Goal: Task Accomplishment & Management: Manage account settings

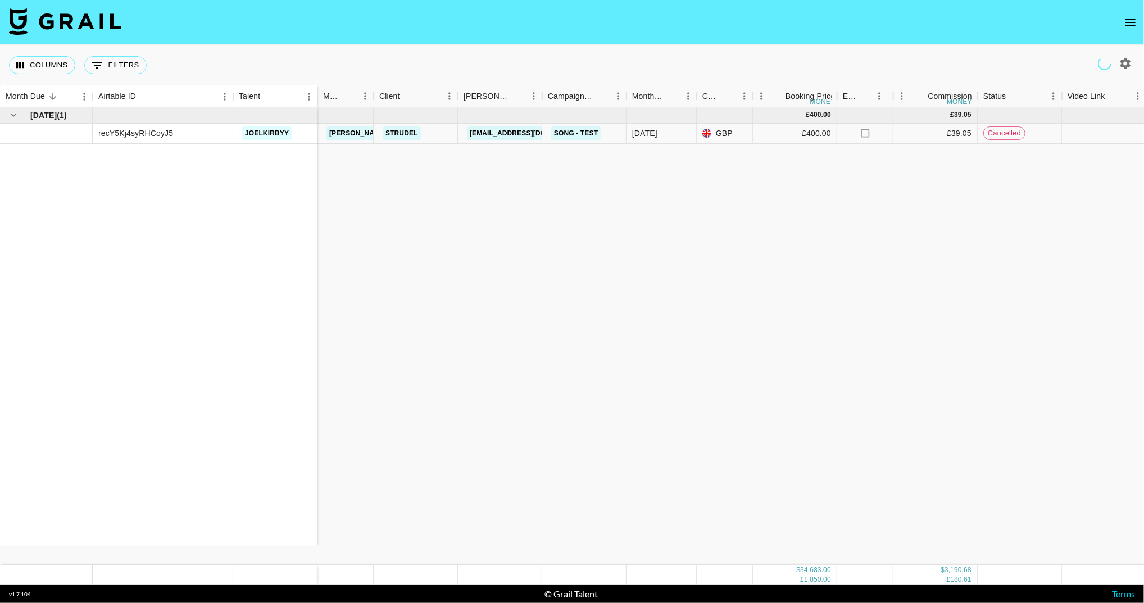
click at [1125, 19] on icon "open drawer" at bounding box center [1130, 22] width 13 height 13
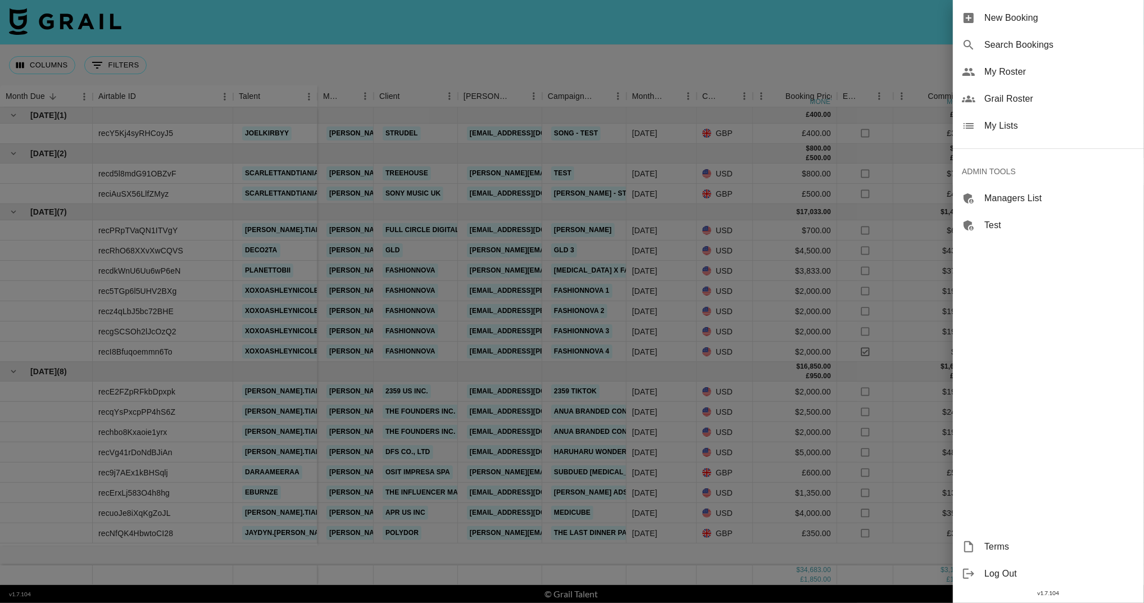
click at [1031, 198] on span "Managers List" at bounding box center [1059, 198] width 151 height 13
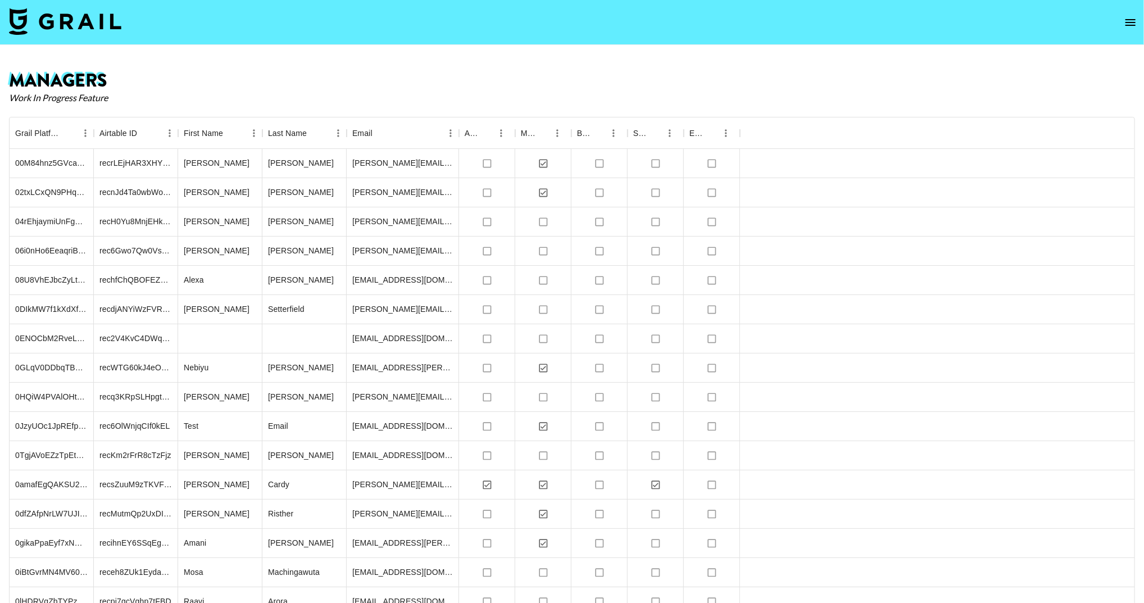
scroll to position [10523, 0]
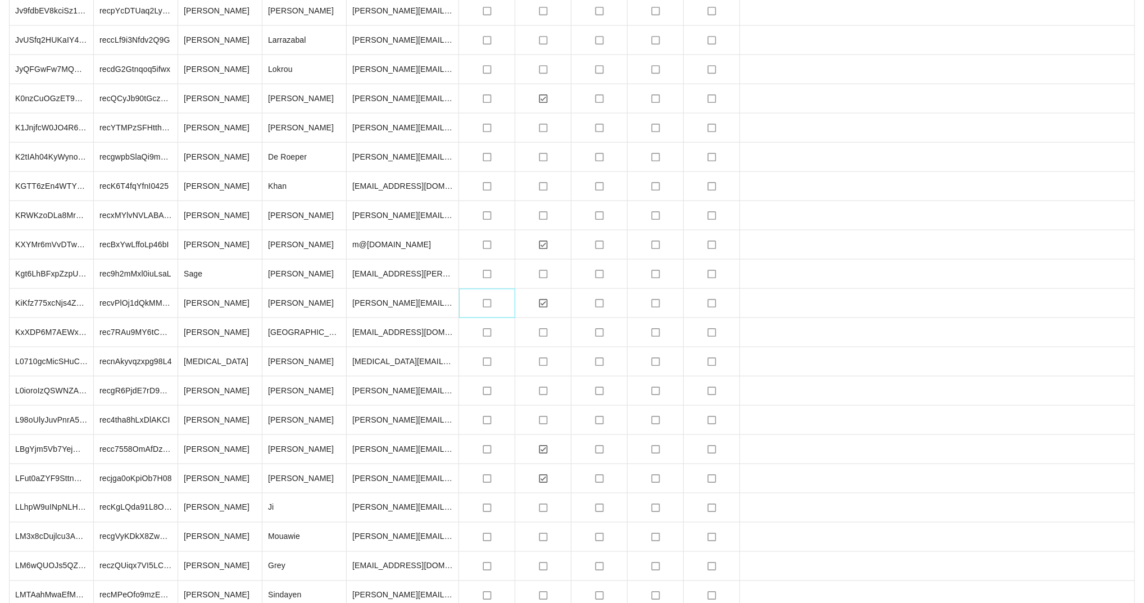
click at [486, 303] on icon "no" at bounding box center [486, 303] width 11 height 11
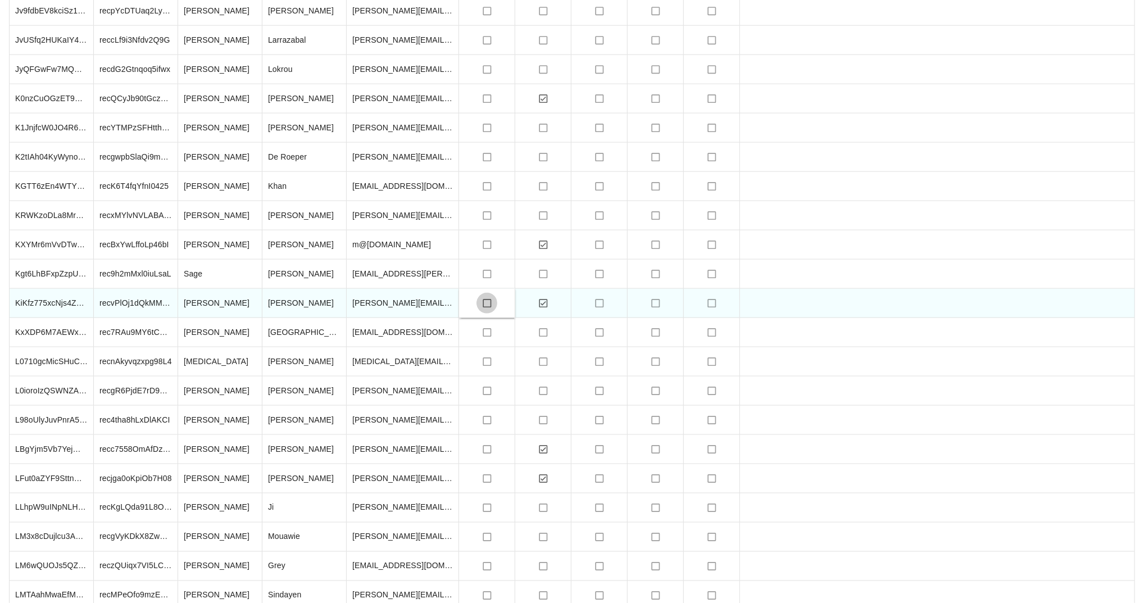
click at [486, 303] on input "checkbox" at bounding box center [486, 303] width 21 height 21
checkbox input "true"
click at [600, 301] on icon "no" at bounding box center [599, 303] width 11 height 11
click at [600, 301] on input "checkbox" at bounding box center [599, 303] width 21 height 21
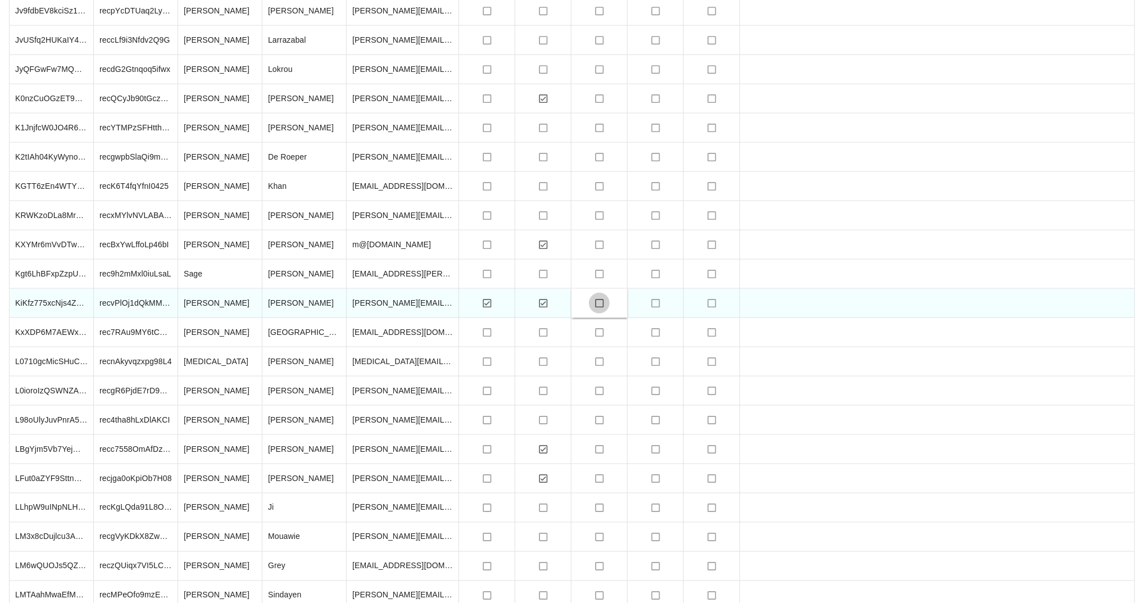
checkbox input "true"
click at [660, 301] on icon "no" at bounding box center [655, 303] width 11 height 11
click at [656, 302] on input "checkbox" at bounding box center [655, 303] width 21 height 21
checkbox input "true"
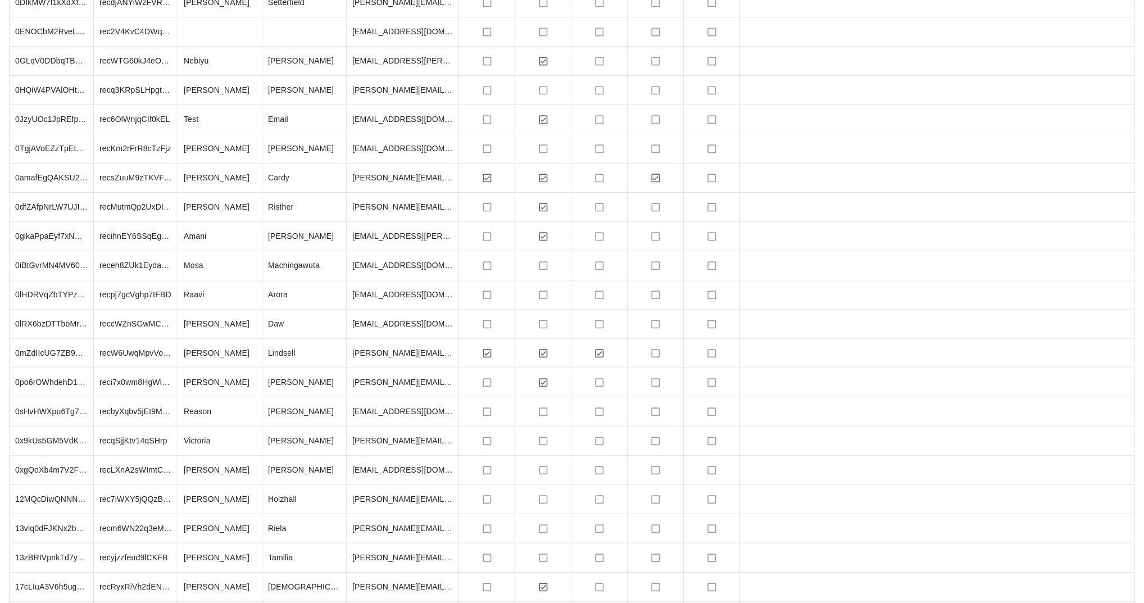
scroll to position [0, 0]
